Goal: Task Accomplishment & Management: Manage account settings

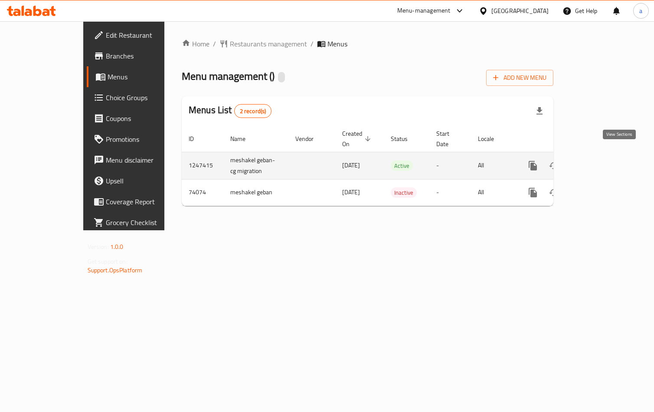
click at [600, 160] on icon "enhanced table" at bounding box center [595, 165] width 10 height 10
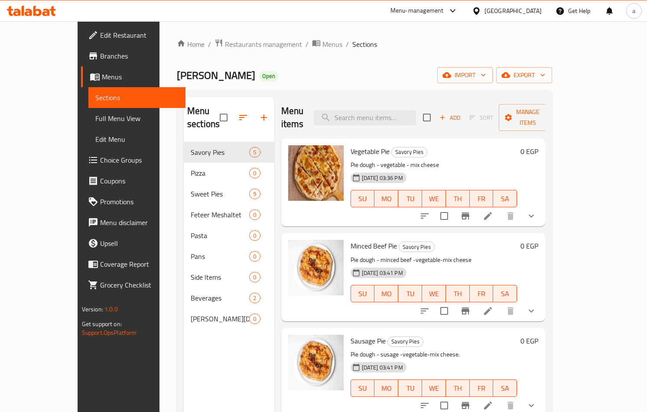
click at [100, 164] on span "Choice Groups" at bounding box center [139, 160] width 78 height 10
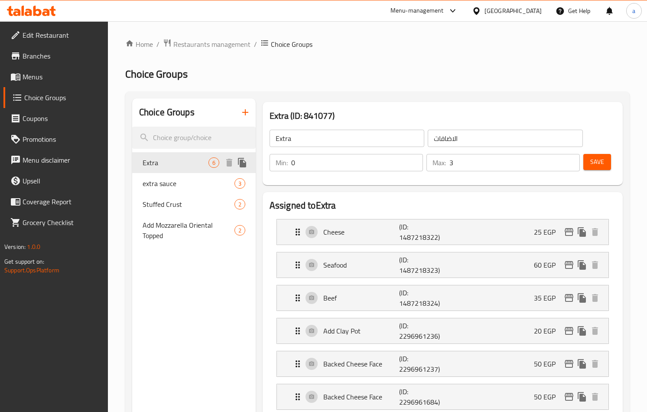
click at [163, 166] on span "Extra" at bounding box center [176, 162] width 66 height 10
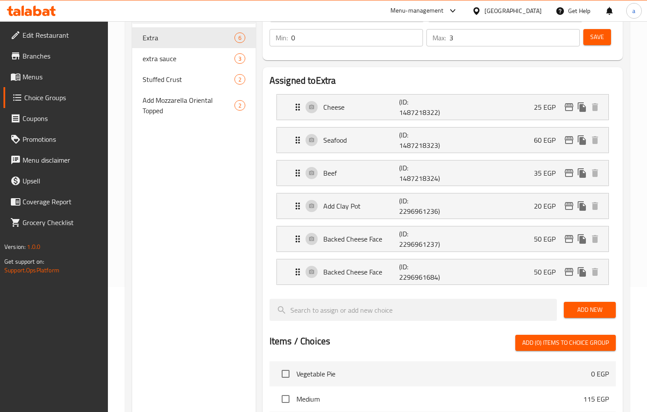
scroll to position [110, 0]
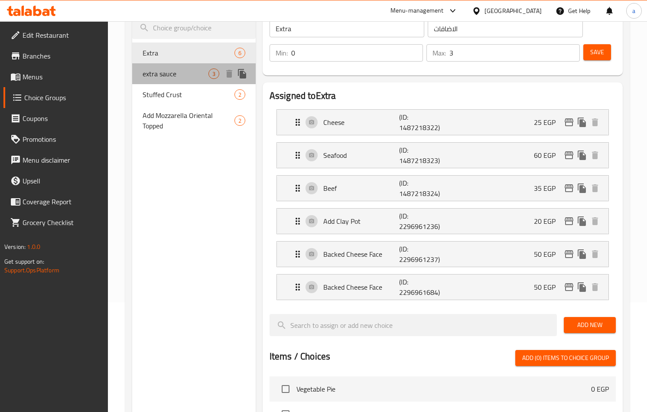
click at [166, 79] on span "extra sauce" at bounding box center [176, 74] width 66 height 10
type input "extra sauce"
type input "اضافه صوص"
type input "1"
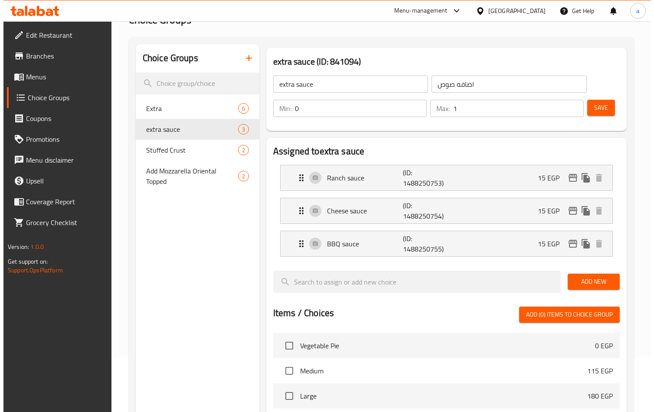
scroll to position [0, 0]
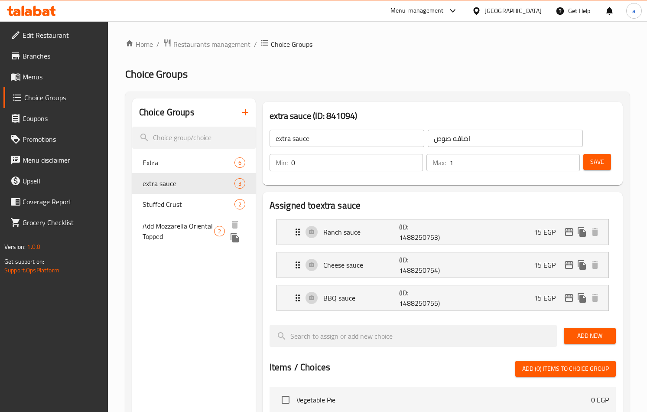
click at [169, 227] on span "Add Mozzarella Oriental Topped" at bounding box center [179, 231] width 72 height 21
type input "Add Mozzarella Oriental Topped"
type input "اضافه موزاريلا وش شرقى"
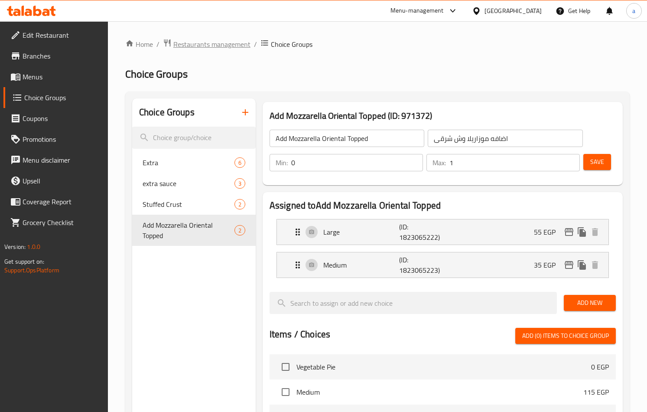
click at [194, 44] on span "Restaurants management" at bounding box center [211, 44] width 77 height 10
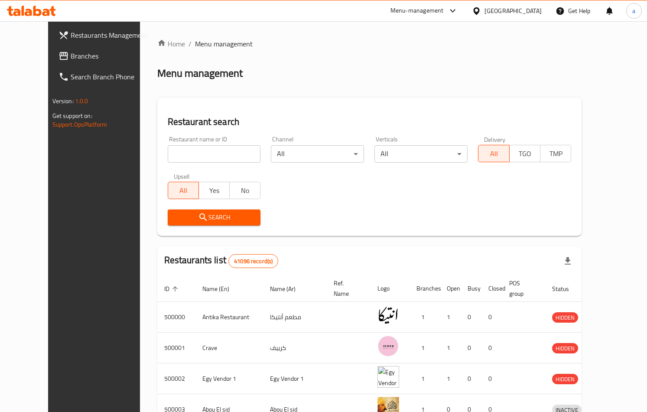
click at [71, 59] on span "Branches" at bounding box center [110, 56] width 78 height 10
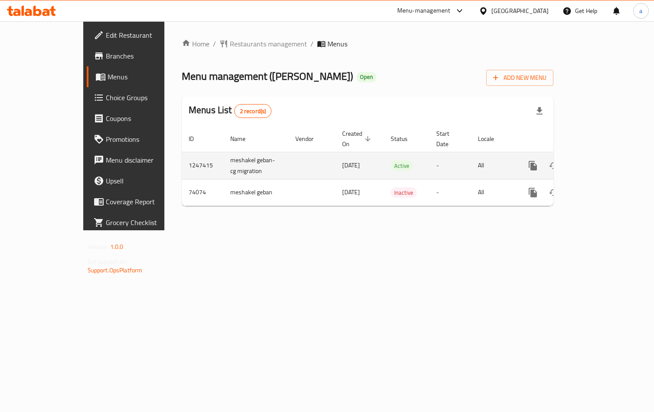
click at [600, 160] on icon "enhanced table" at bounding box center [595, 165] width 10 height 10
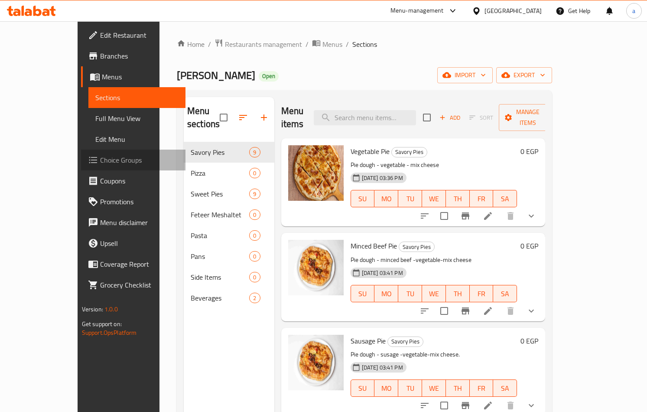
click at [100, 160] on span "Choice Groups" at bounding box center [139, 160] width 78 height 10
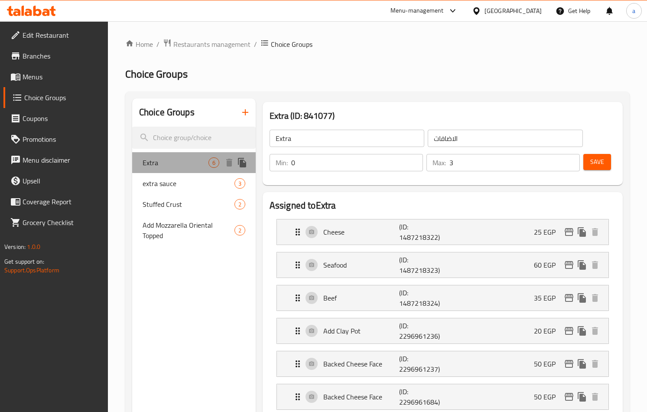
click at [170, 159] on span "Extra" at bounding box center [176, 162] width 66 height 10
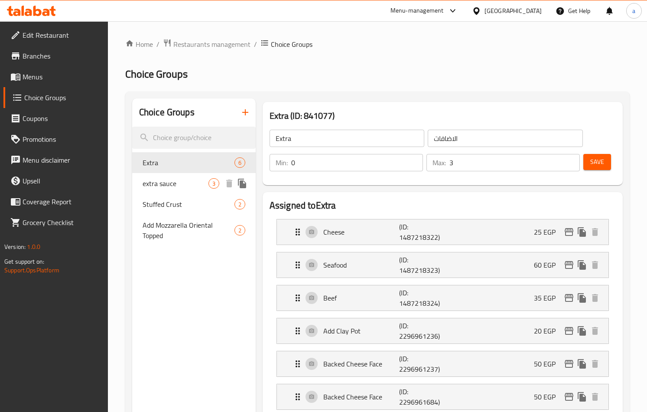
click at [152, 183] on span "extra sauce" at bounding box center [176, 183] width 66 height 10
type input "extra sauce"
type input "اضافه صوص"
type input "1"
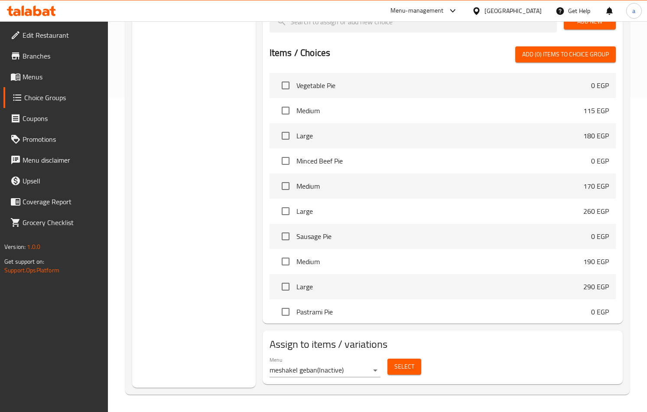
scroll to position [11, 0]
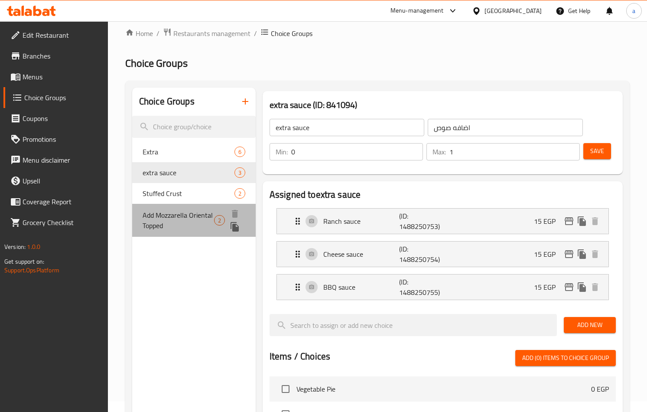
click at [155, 229] on span "Add Mozzarella Oriental Topped" at bounding box center [179, 220] width 72 height 21
type input "Add Mozzarella Oriental Topped"
type input "اضافه موزاريلا وش شرقى"
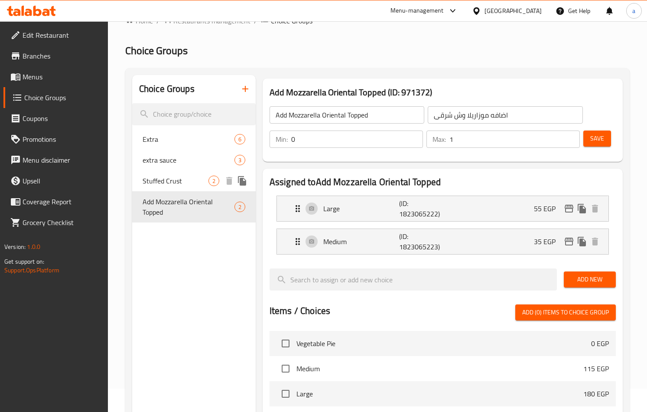
scroll to position [21, 0]
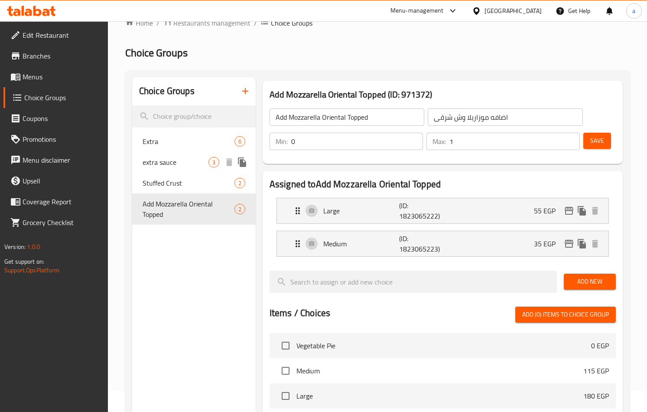
click at [160, 152] on div "extra sauce 3" at bounding box center [194, 162] width 124 height 21
type input "extra sauce"
type input "اضافه صوص"
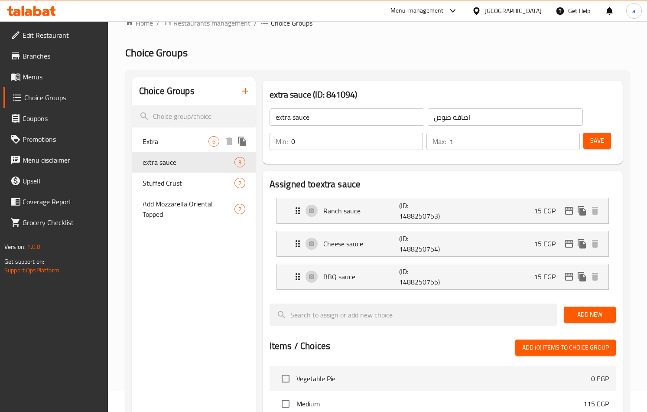
click at [156, 139] on span "Extra" at bounding box center [176, 141] width 66 height 10
type input "Extra"
type input "الاضافات"
type input "3"
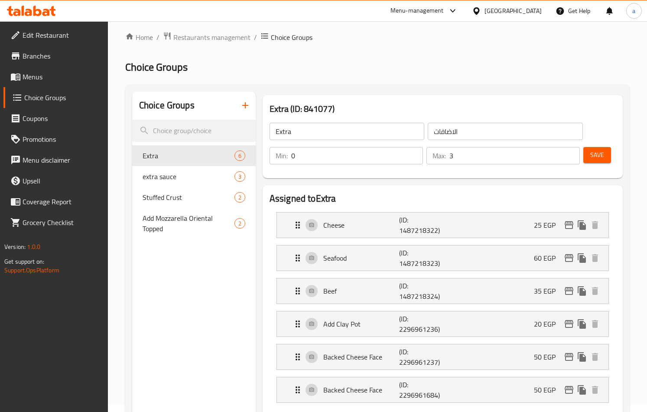
scroll to position [0, 0]
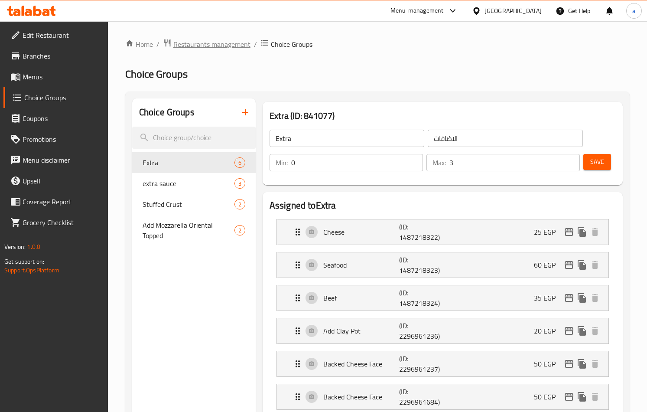
click at [192, 46] on span "Restaurants management" at bounding box center [211, 44] width 77 height 10
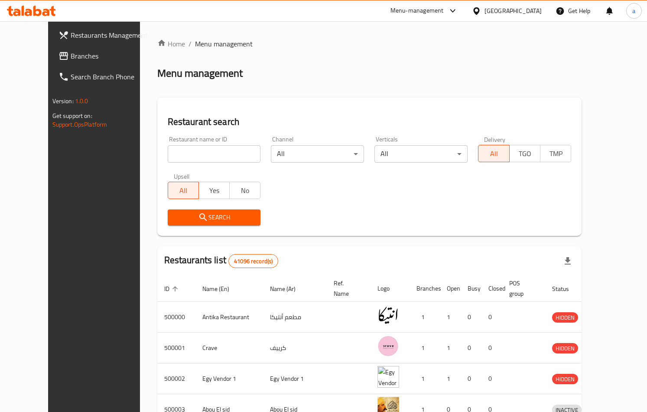
click at [71, 59] on span "Branches" at bounding box center [110, 56] width 78 height 10
